Goal: Task Accomplishment & Management: Manage account settings

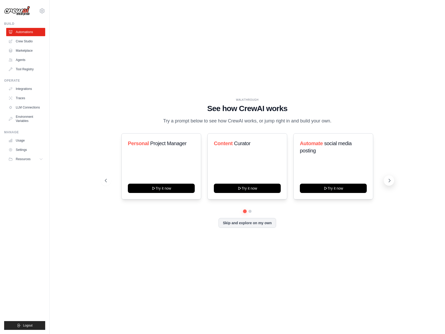
click at [389, 179] on icon at bounding box center [389, 180] width 5 height 5
click at [105, 180] on icon at bounding box center [105, 180] width 5 height 5
click at [25, 106] on link "LLM Connections" at bounding box center [26, 107] width 39 height 8
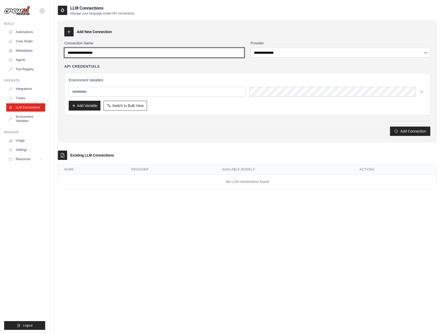
click at [128, 52] on input "Connection Name" at bounding box center [154, 53] width 180 height 10
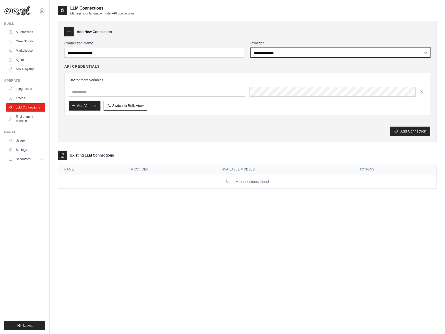
click at [277, 53] on select "**********" at bounding box center [340, 53] width 180 height 10
click at [22, 119] on link "Environment Variables" at bounding box center [26, 119] width 39 height 12
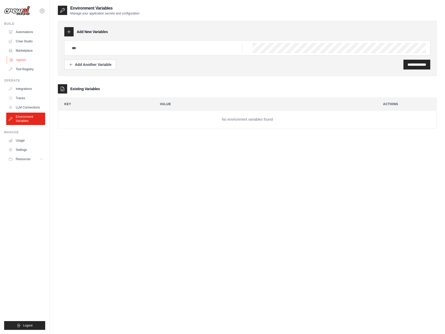
click at [23, 59] on link "Agents" at bounding box center [26, 60] width 39 height 8
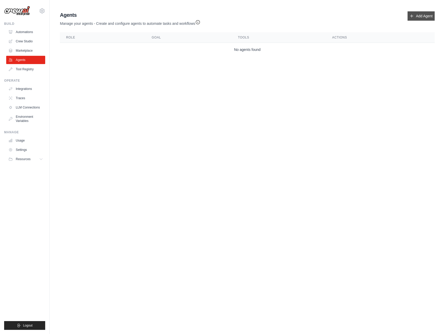
click at [427, 16] on link "Add Agent" at bounding box center [420, 15] width 27 height 9
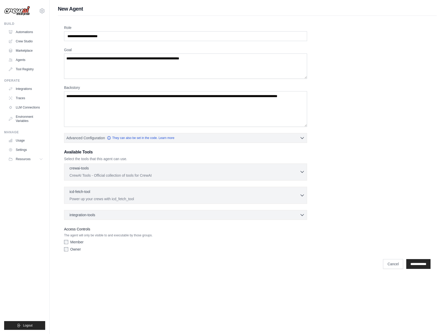
click at [232, 172] on div "crewai-tools 0 selected CrewAI Tools - Official collection of tools for CrewAI" at bounding box center [184, 172] width 230 height 12
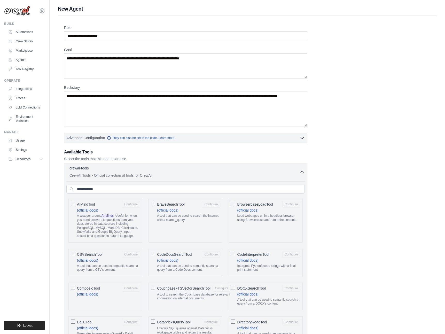
click at [232, 172] on div "crewai-tools 0 selected CrewAI Tools - Official collection of tools for CrewAI" at bounding box center [184, 172] width 230 height 12
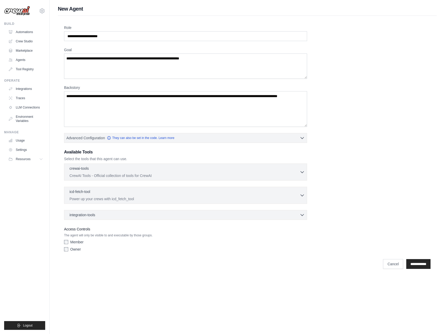
click at [332, 175] on div "Role Goal [GEOGRAPHIC_DATA] Advanced Configuration They can also be set in the …" at bounding box center [247, 139] width 366 height 229
click at [22, 32] on link "Automations" at bounding box center [26, 32] width 39 height 8
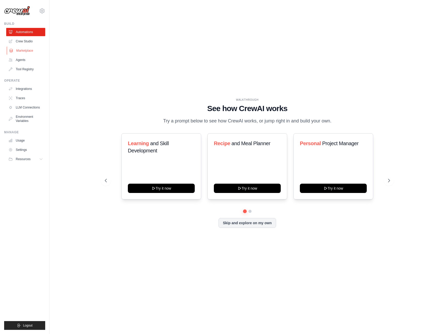
click at [25, 51] on link "Marketplace" at bounding box center [26, 50] width 39 height 8
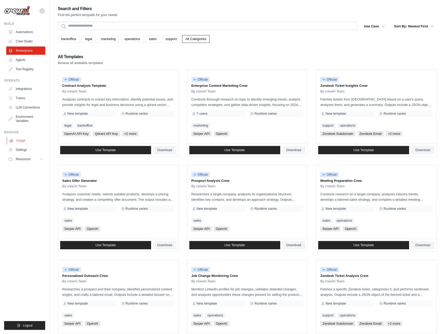
click at [22, 142] on link "Usage" at bounding box center [26, 140] width 39 height 8
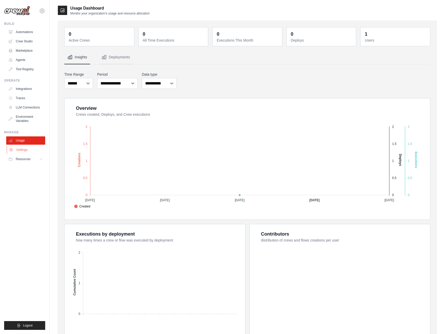
click at [27, 151] on link "Settings" at bounding box center [26, 150] width 39 height 8
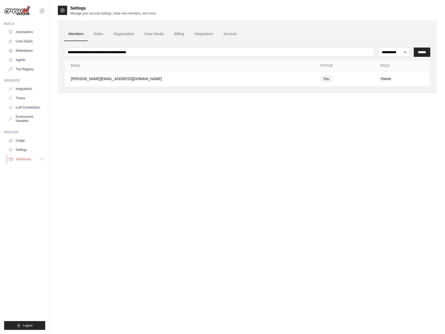
click at [28, 158] on span "Resources" at bounding box center [23, 159] width 15 height 4
click at [28, 167] on span "Documentation" at bounding box center [28, 168] width 21 height 4
